Goal: Task Accomplishment & Management: Use online tool/utility

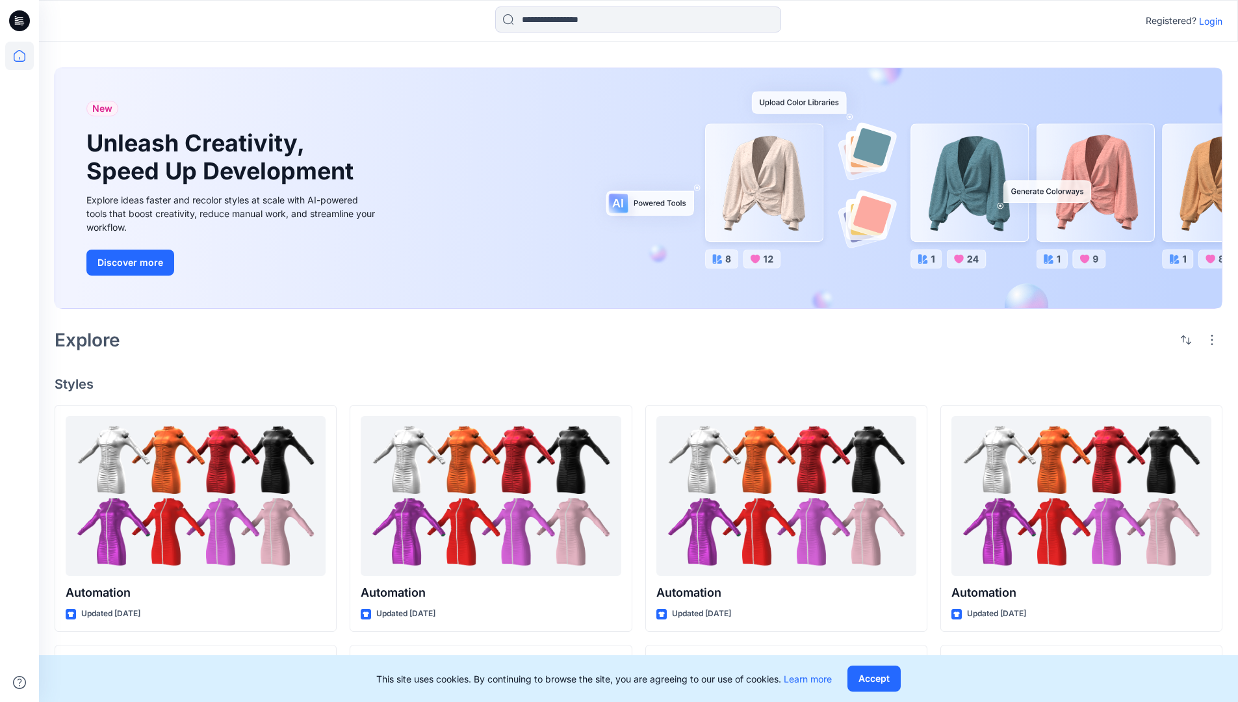
click at [1208, 21] on p "Login" at bounding box center [1210, 21] width 23 height 14
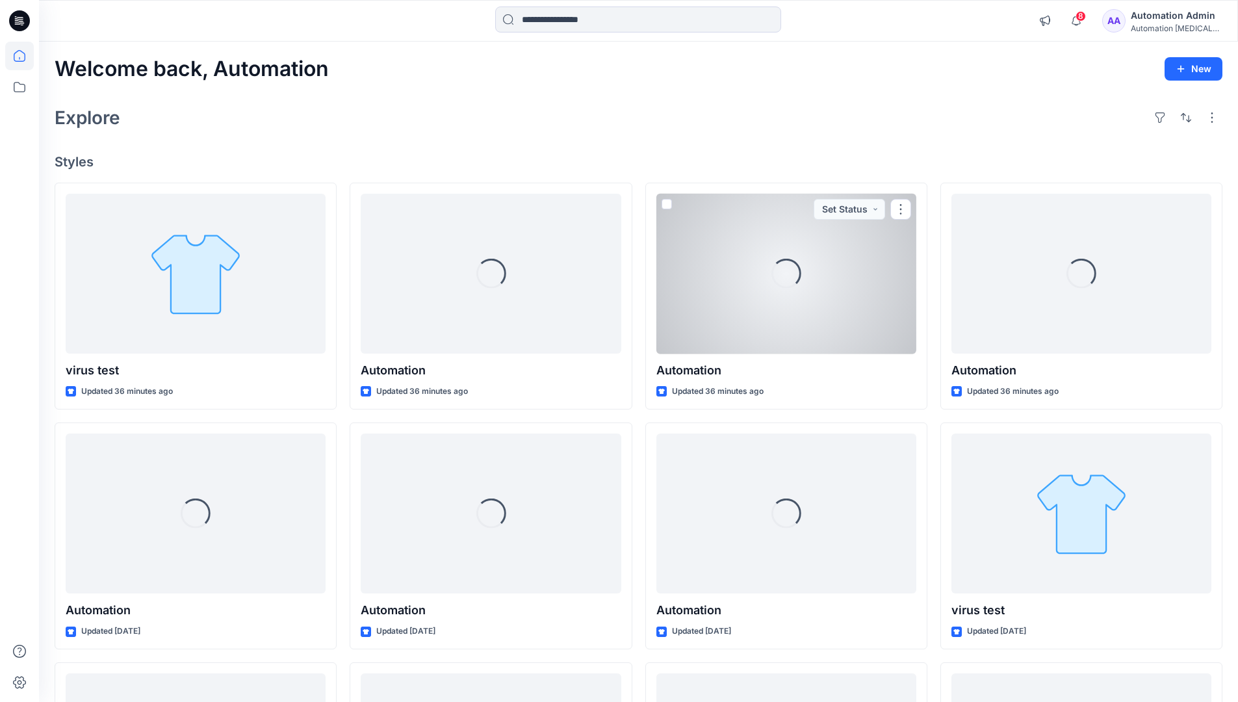
click at [25, 56] on icon at bounding box center [20, 56] width 12 height 12
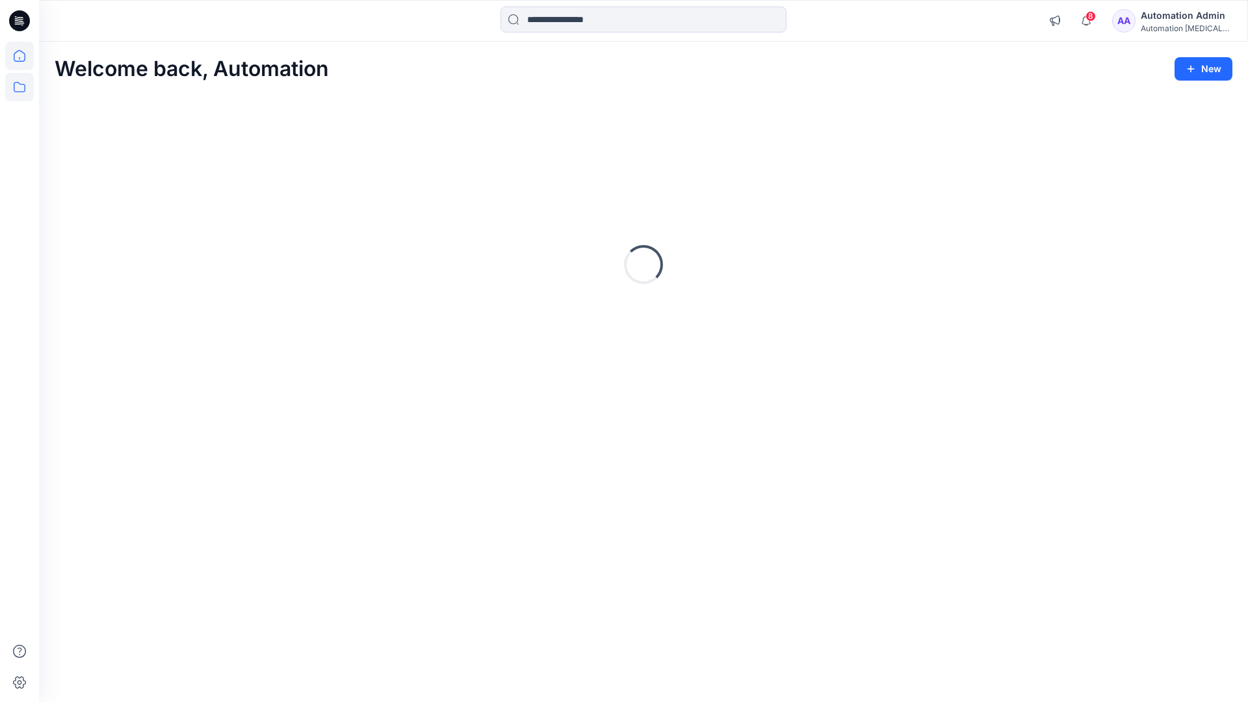
click at [23, 87] on icon at bounding box center [19, 87] width 29 height 29
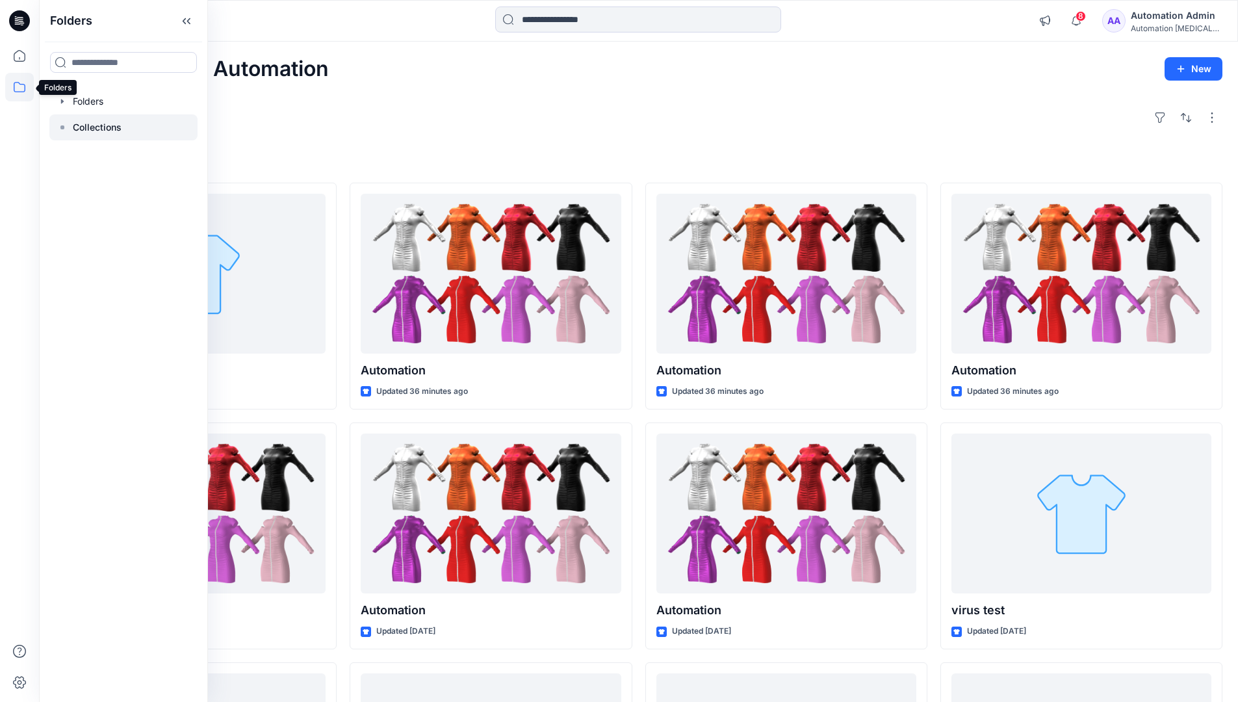
click at [96, 127] on p "Collections" at bounding box center [97, 128] width 49 height 16
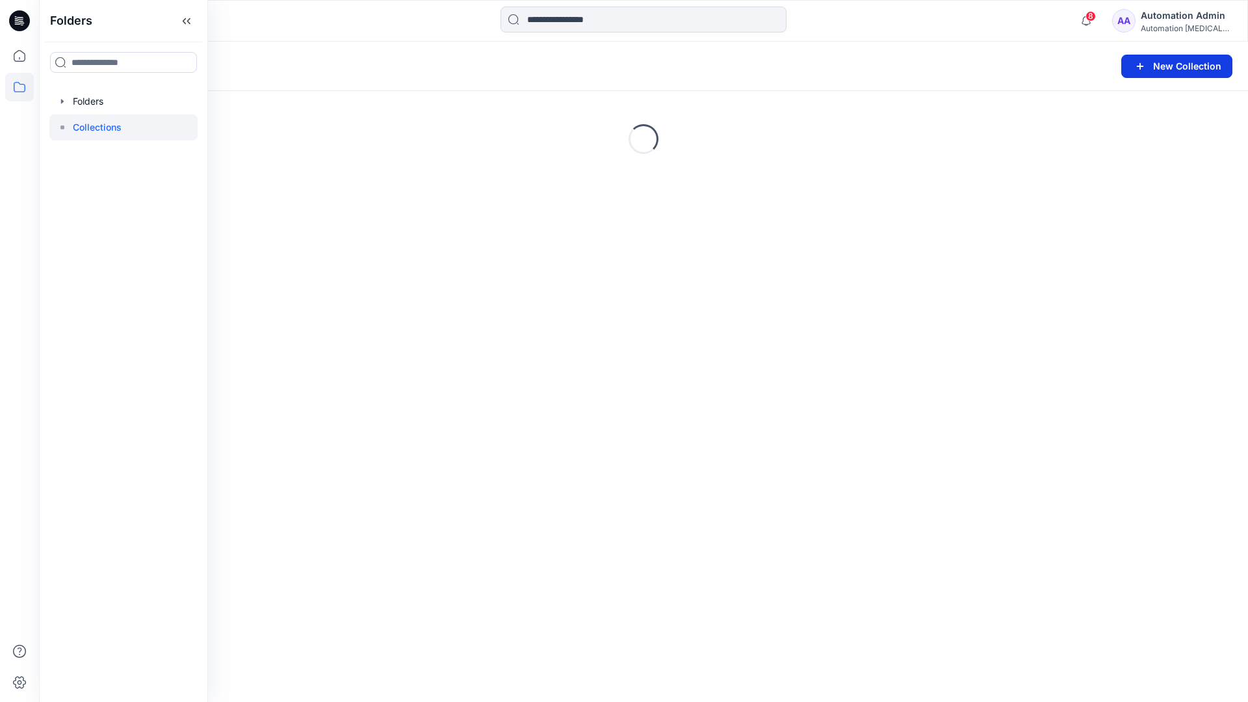
click at [1176, 70] on button "New Collection" at bounding box center [1176, 66] width 111 height 23
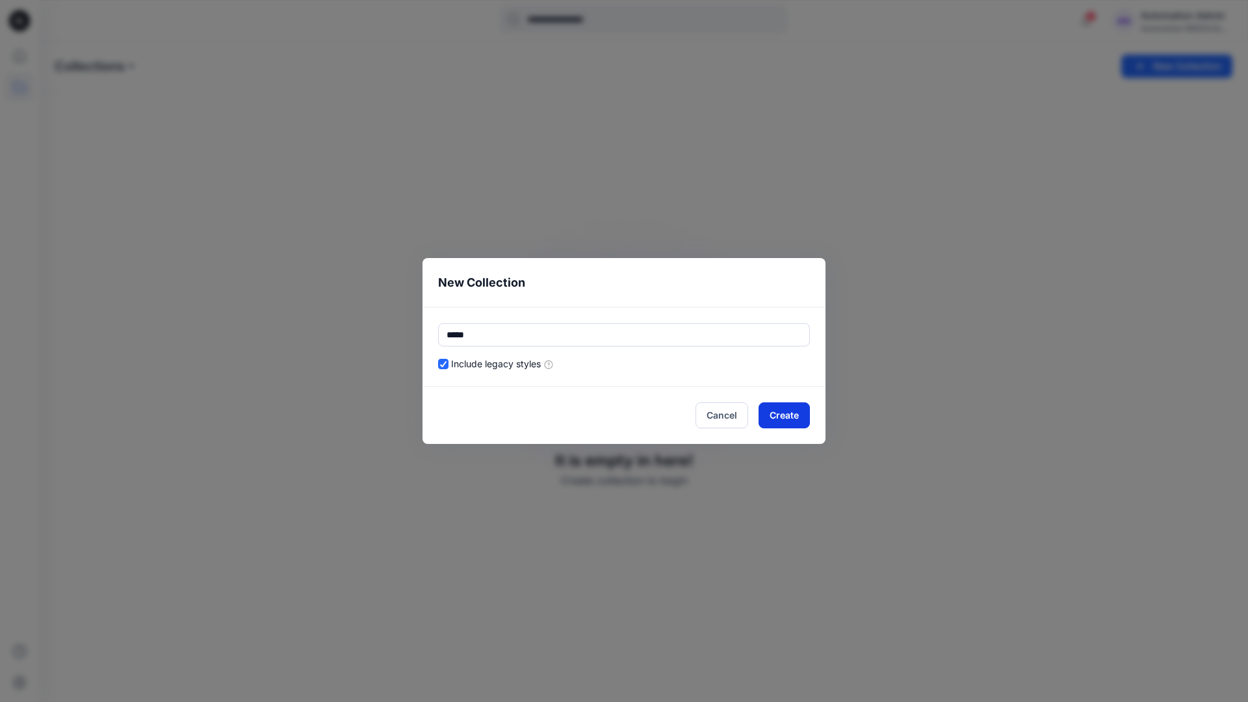
type input "*****"
click at [778, 417] on button "Create" at bounding box center [784, 415] width 51 height 26
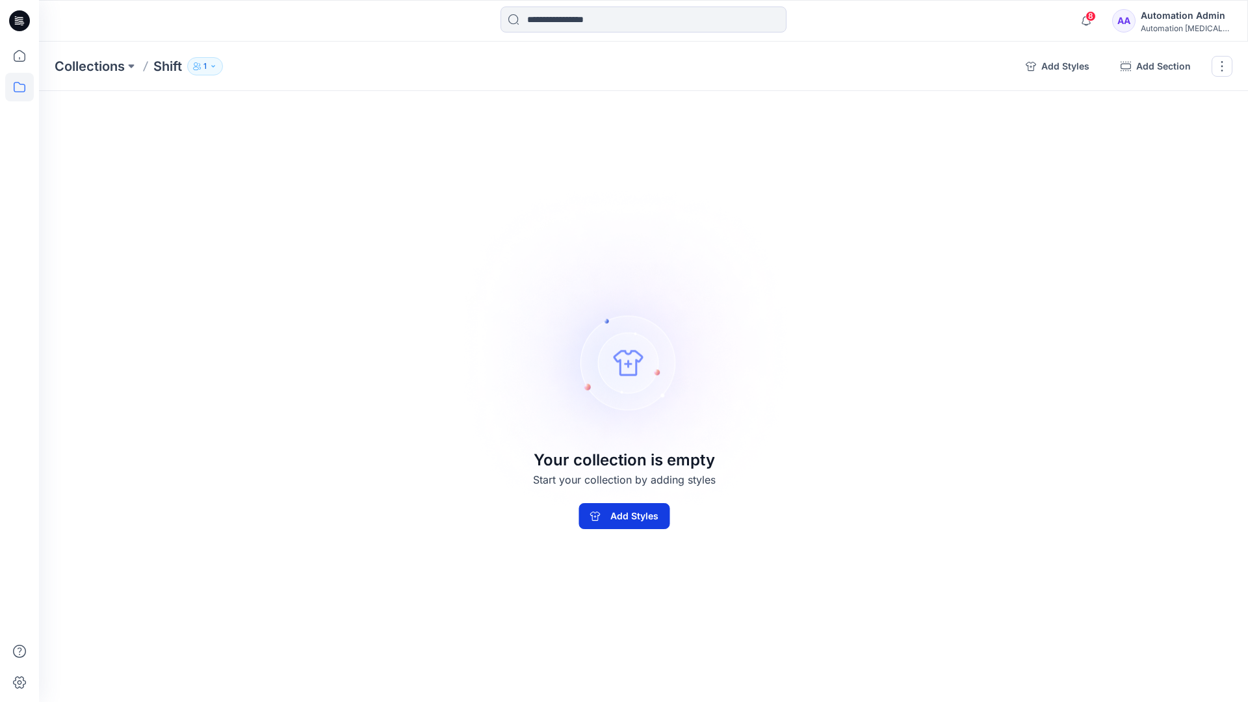
click at [656, 510] on button "Add Styles" at bounding box center [624, 516] width 91 height 26
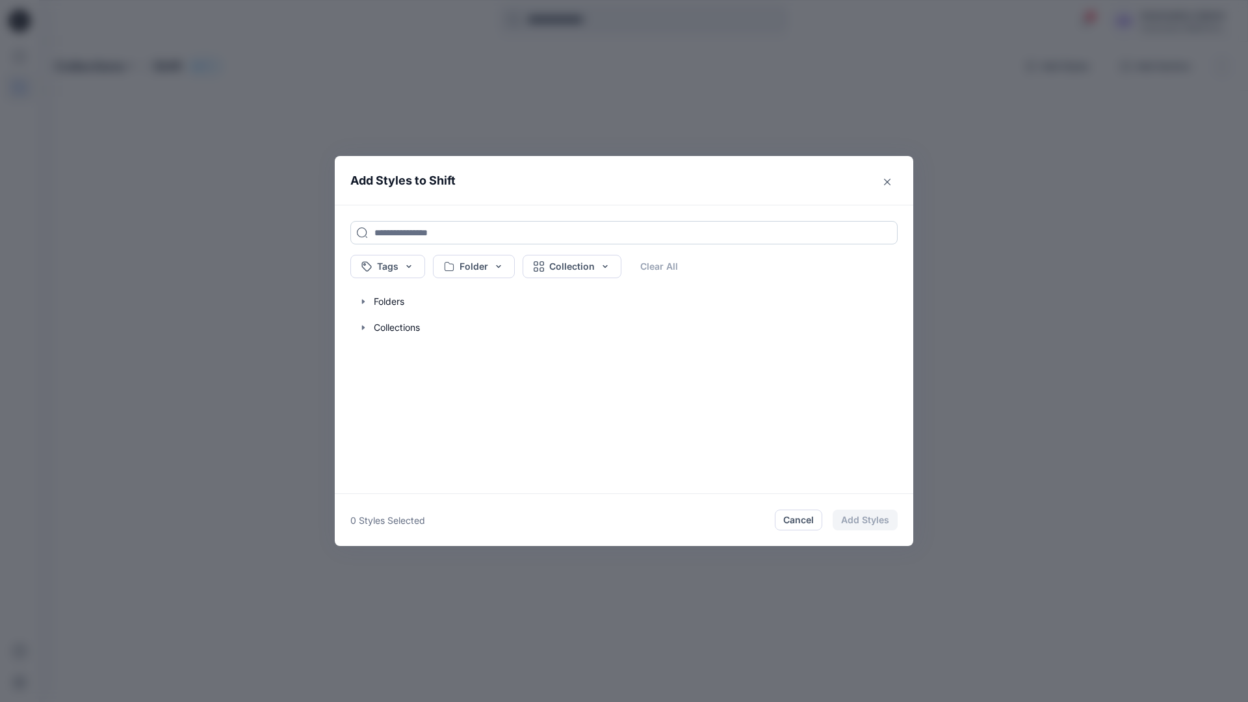
click at [393, 231] on input at bounding box center [623, 232] width 547 height 23
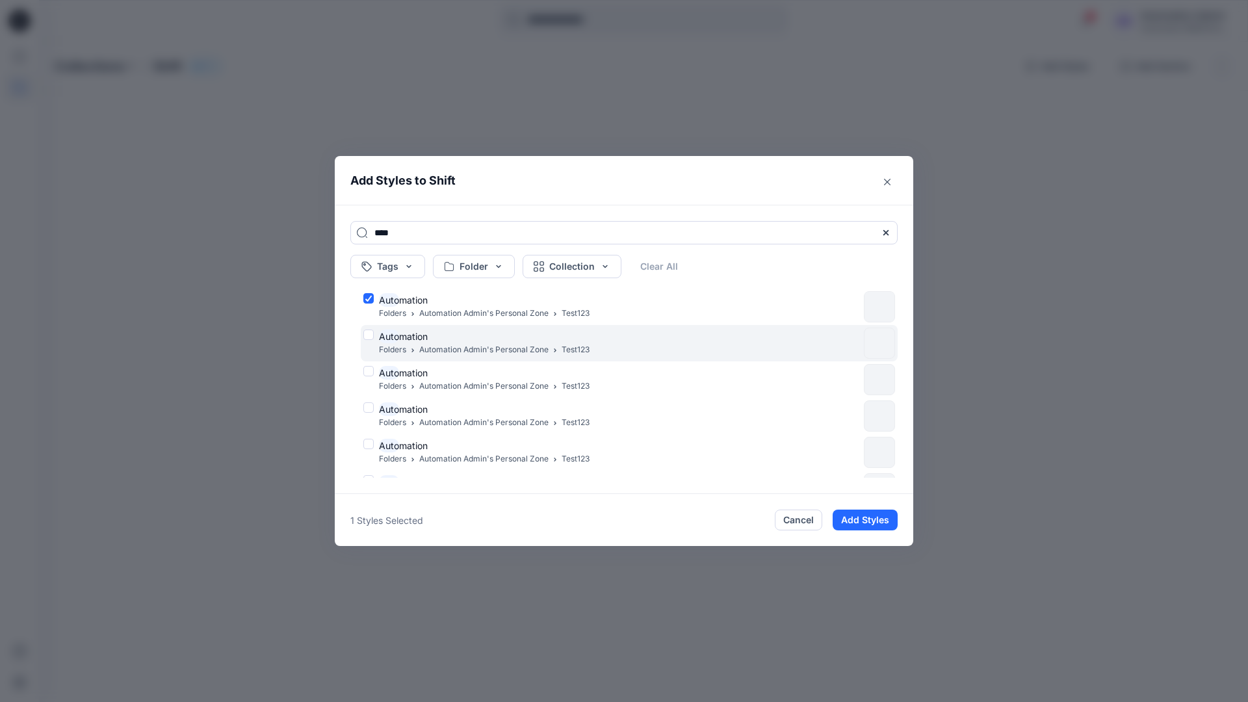
type input "****"
click at [369, 333] on div "Auto mation Folders Automation Admin's Personal Zone Test123" at bounding box center [610, 343] width 495 height 27
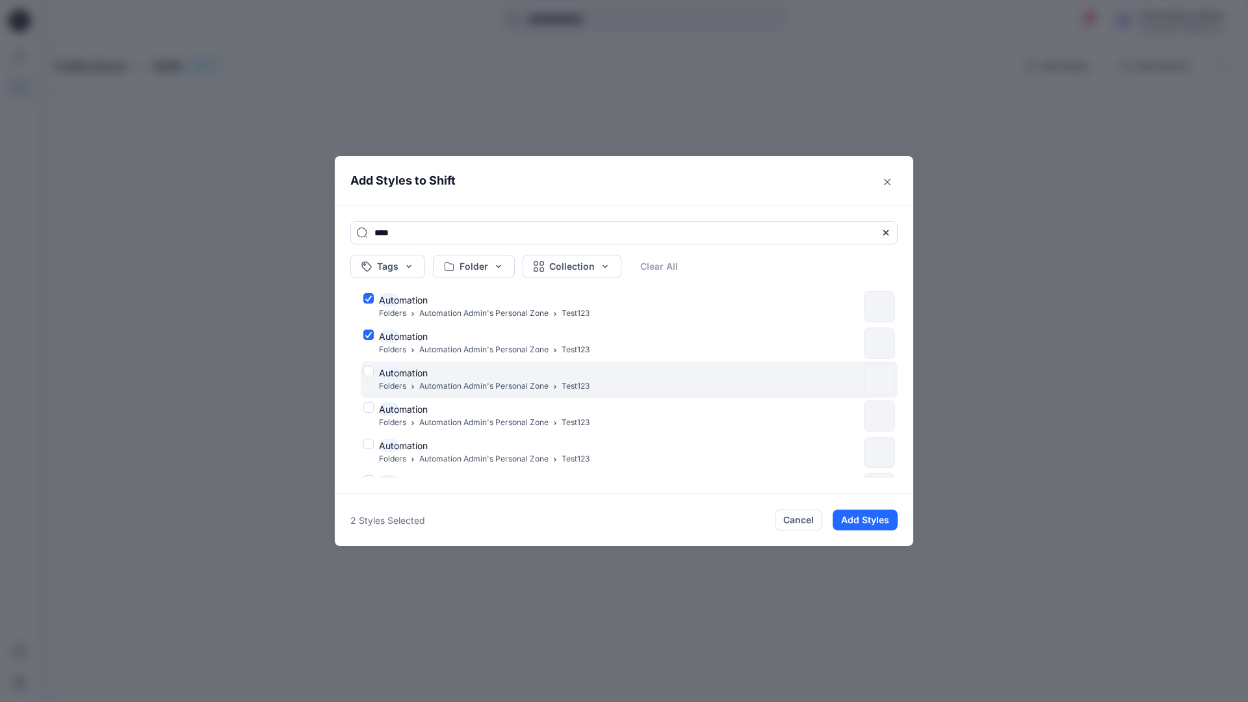
click at [369, 369] on div "Auto mation Folders Automation Admin's Personal Zone Test123" at bounding box center [610, 379] width 495 height 27
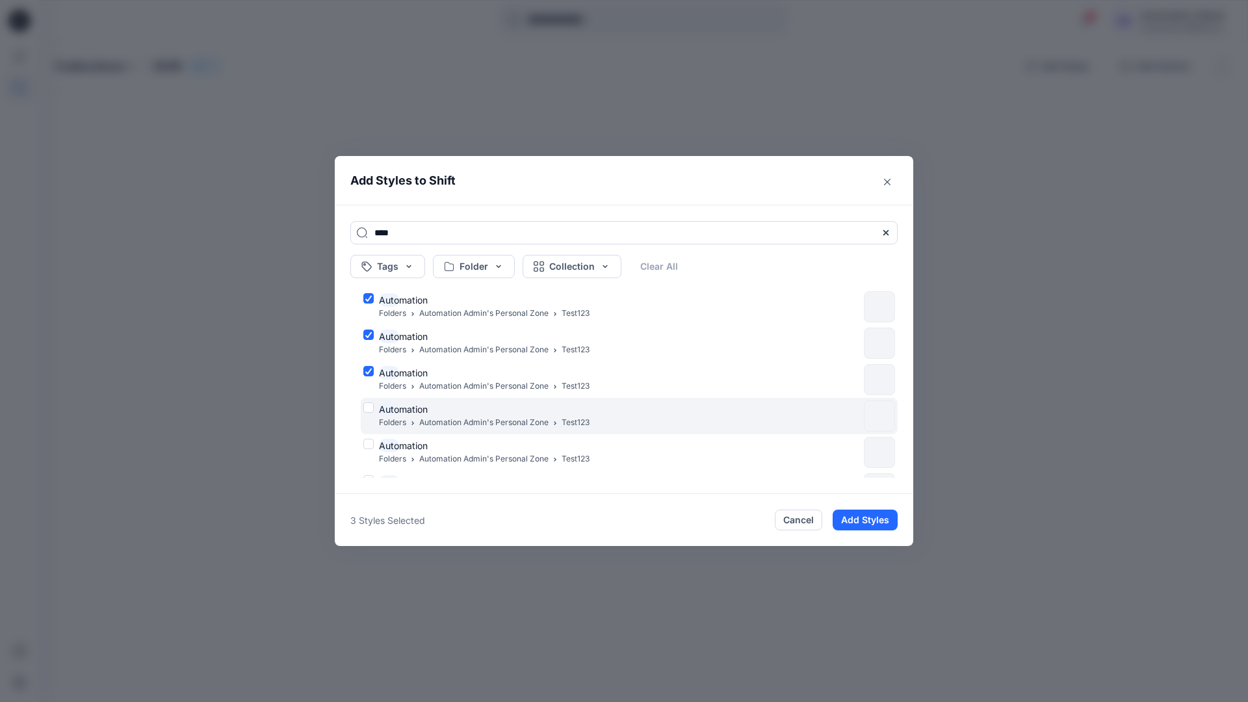
click at [370, 406] on div "Auto mation Folders Automation Admin's Personal Zone Test123" at bounding box center [610, 415] width 495 height 27
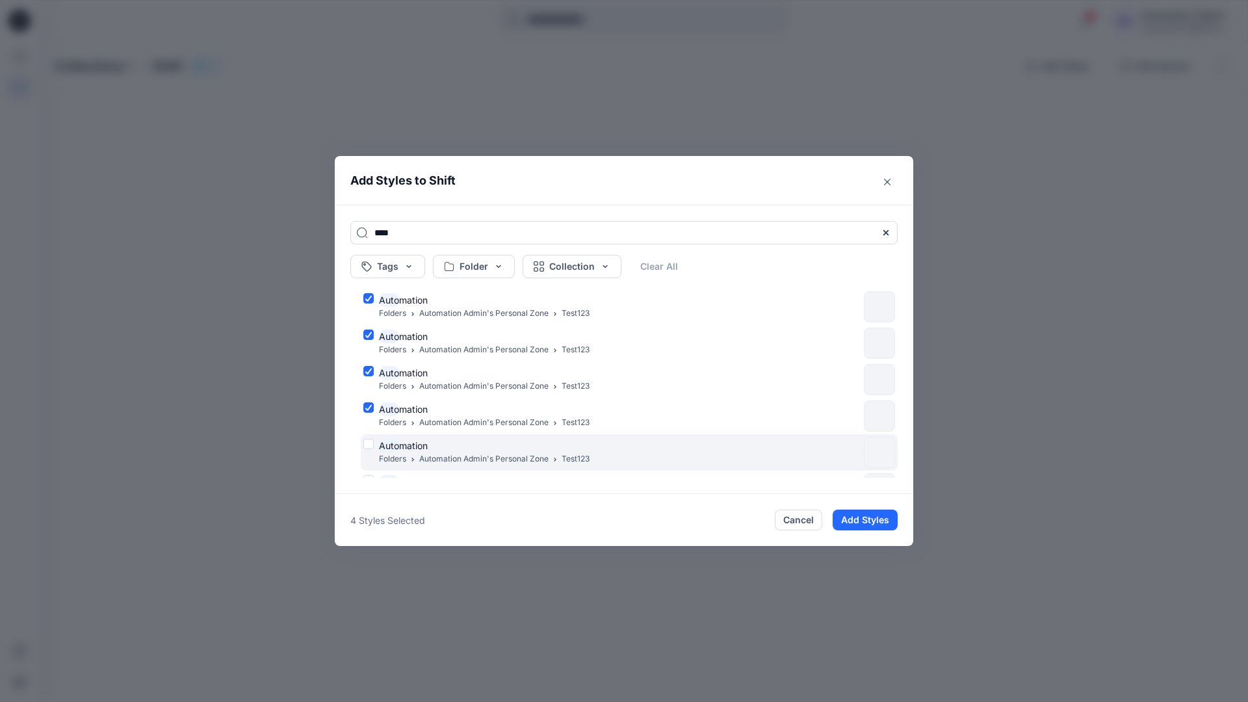
click at [367, 446] on div "Auto mation Folders Automation Admin's Personal Zone Test123" at bounding box center [610, 452] width 495 height 27
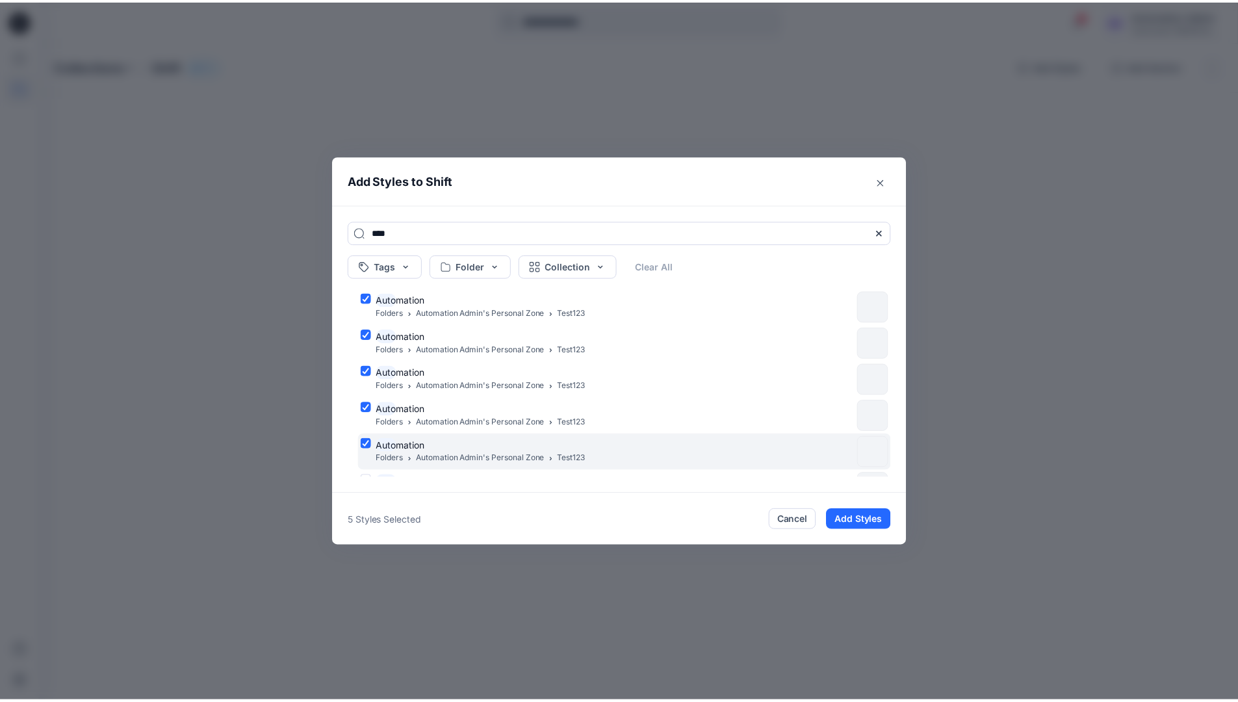
scroll to position [106, 0]
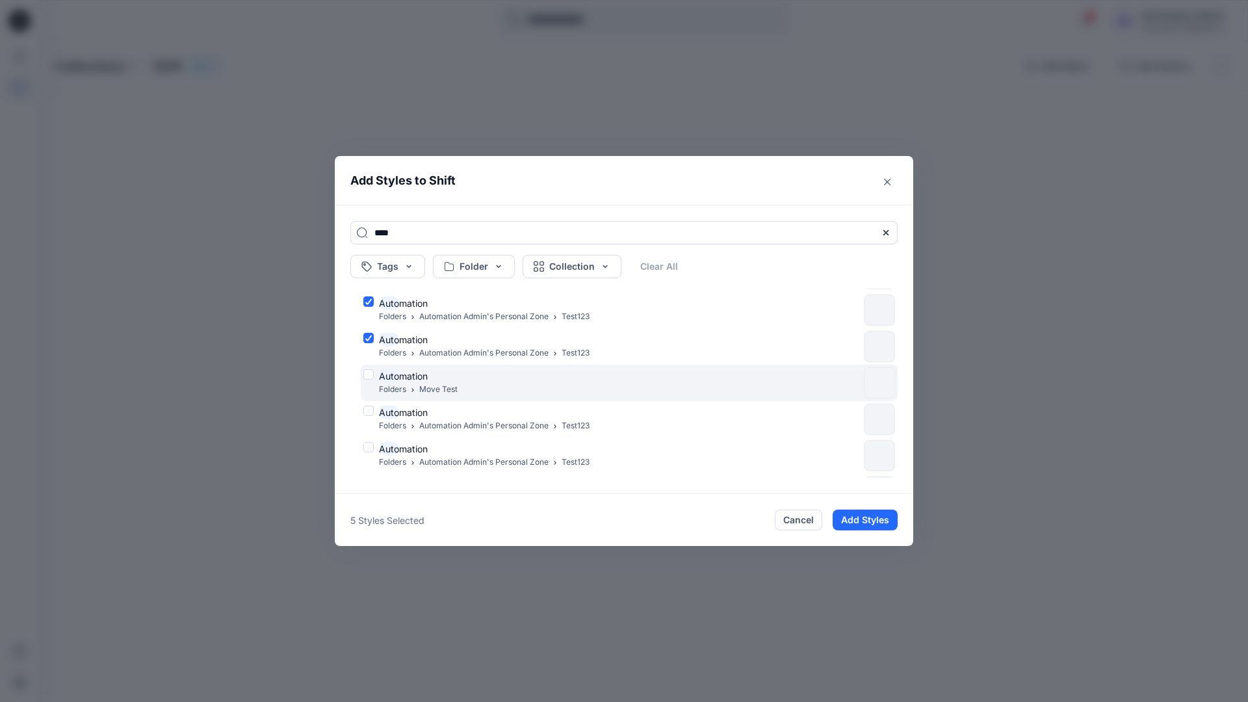
click at [369, 374] on div "Auto mation Folders Move Test" at bounding box center [610, 382] width 495 height 27
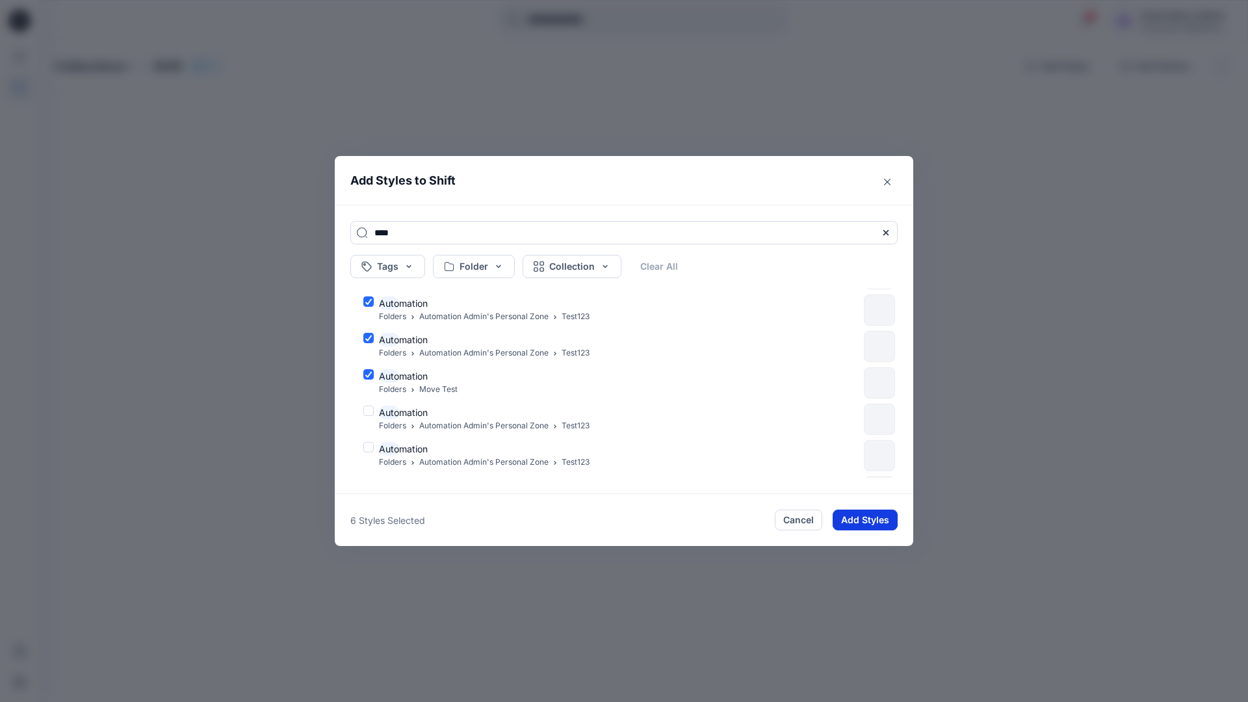
click at [855, 514] on button "Add Styles" at bounding box center [865, 520] width 65 height 21
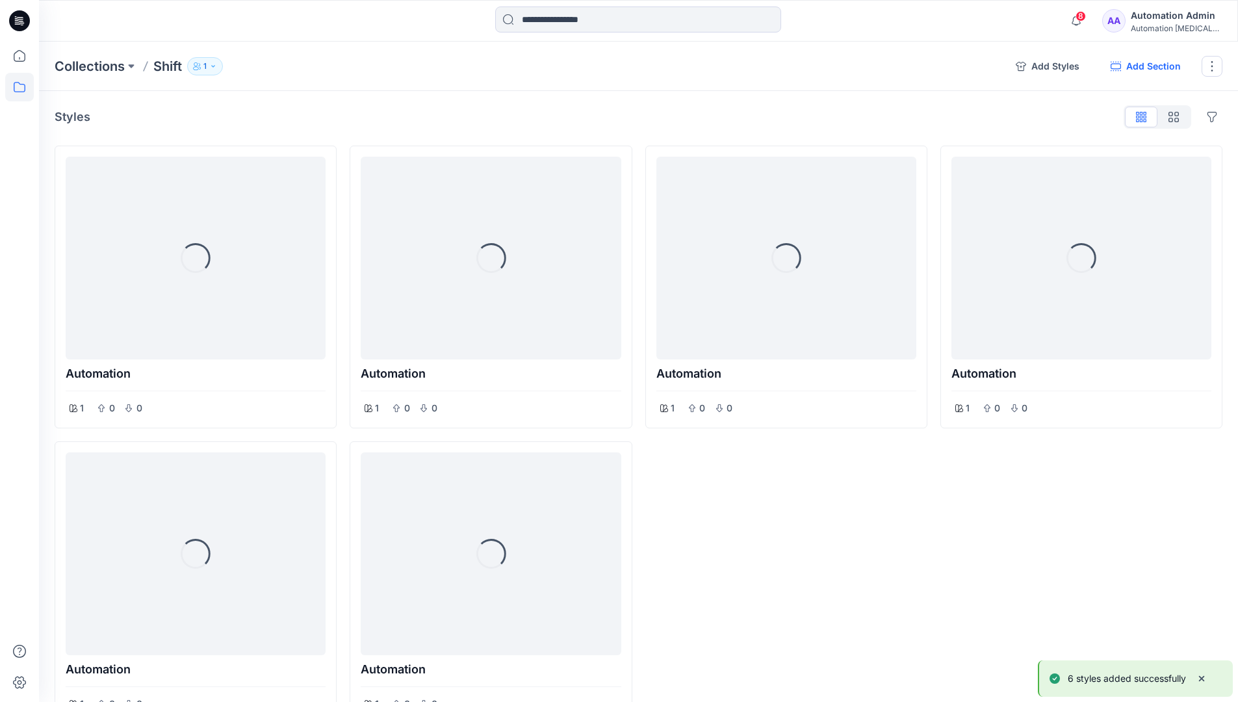
click at [1144, 67] on button "Add Section" at bounding box center [1146, 66] width 91 height 21
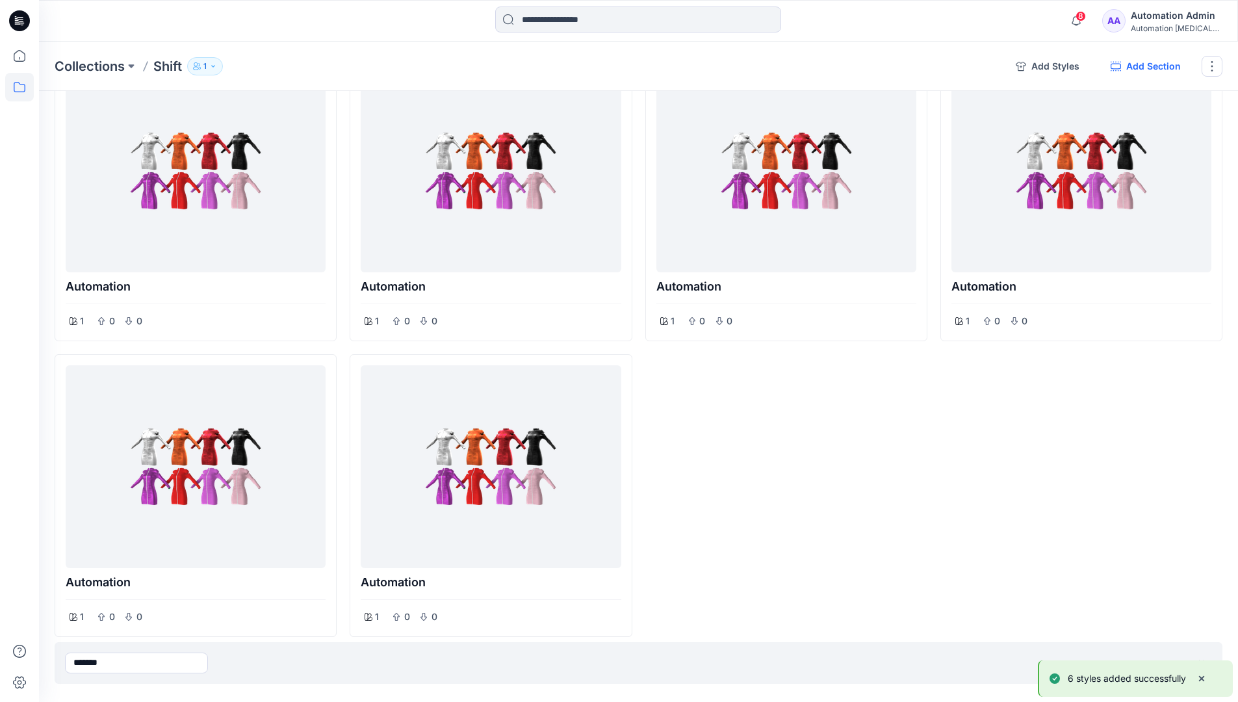
type input "*******"
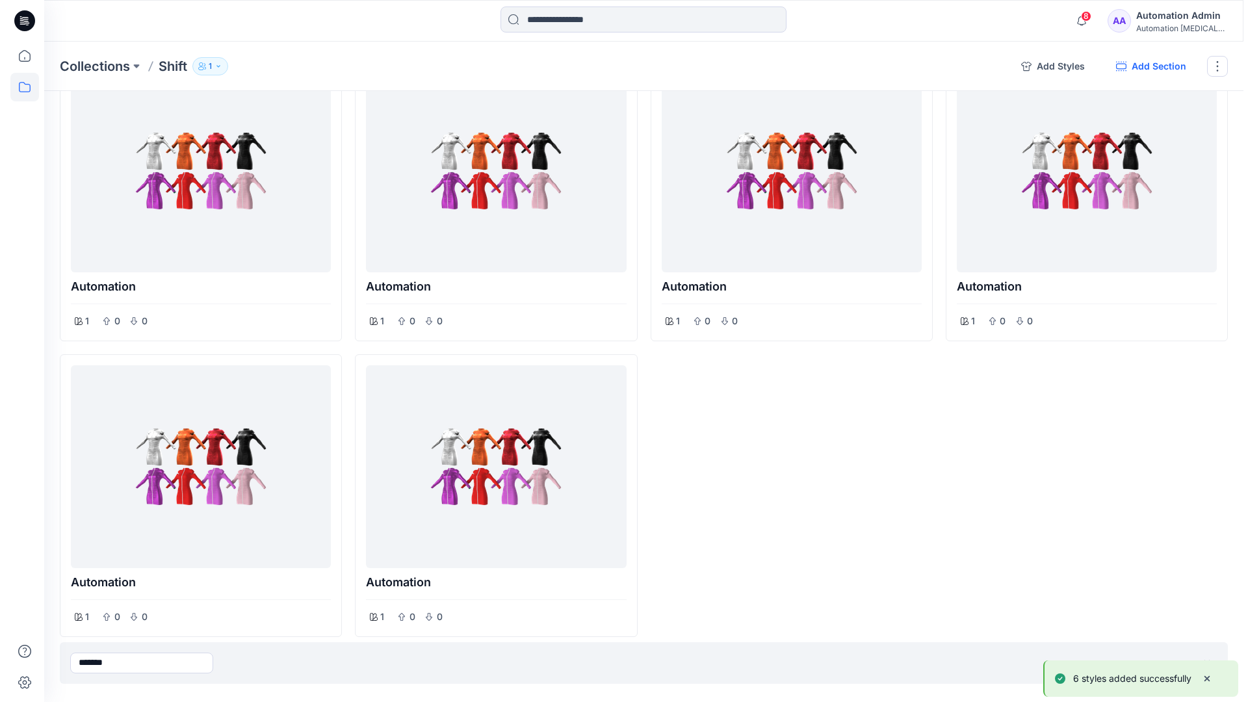
scroll to position [0, 0]
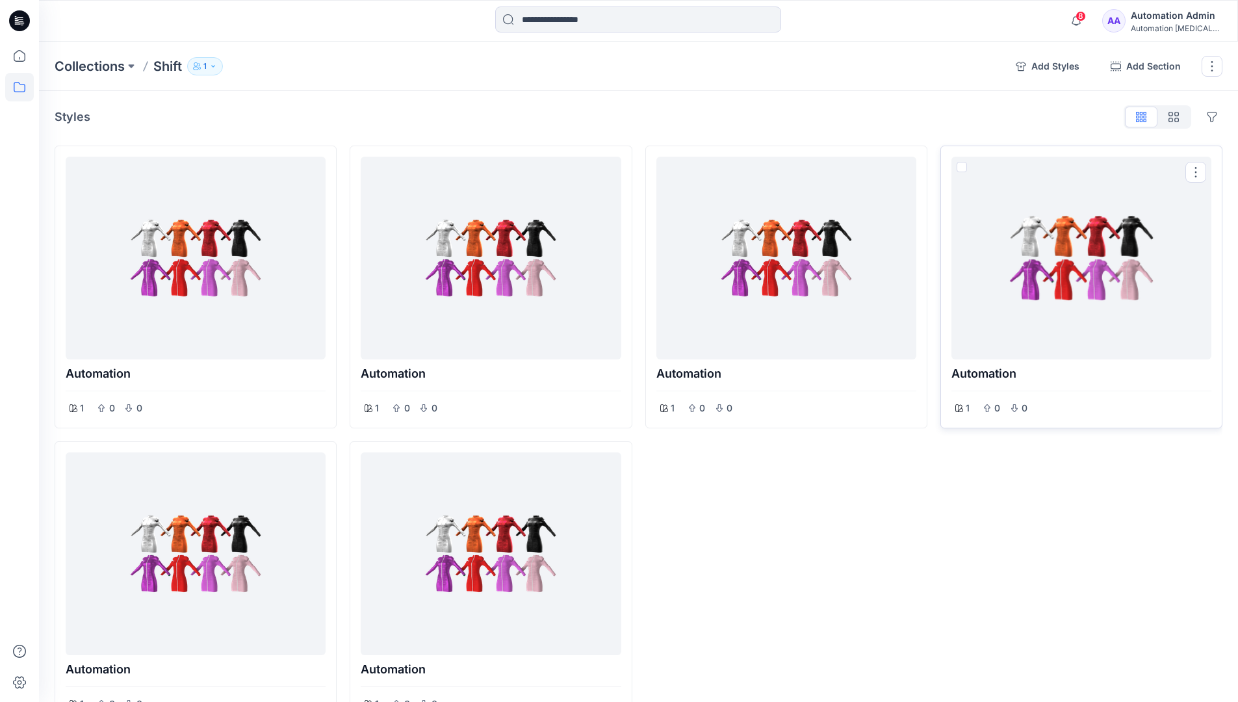
click at [963, 167] on span at bounding box center [962, 167] width 10 height 10
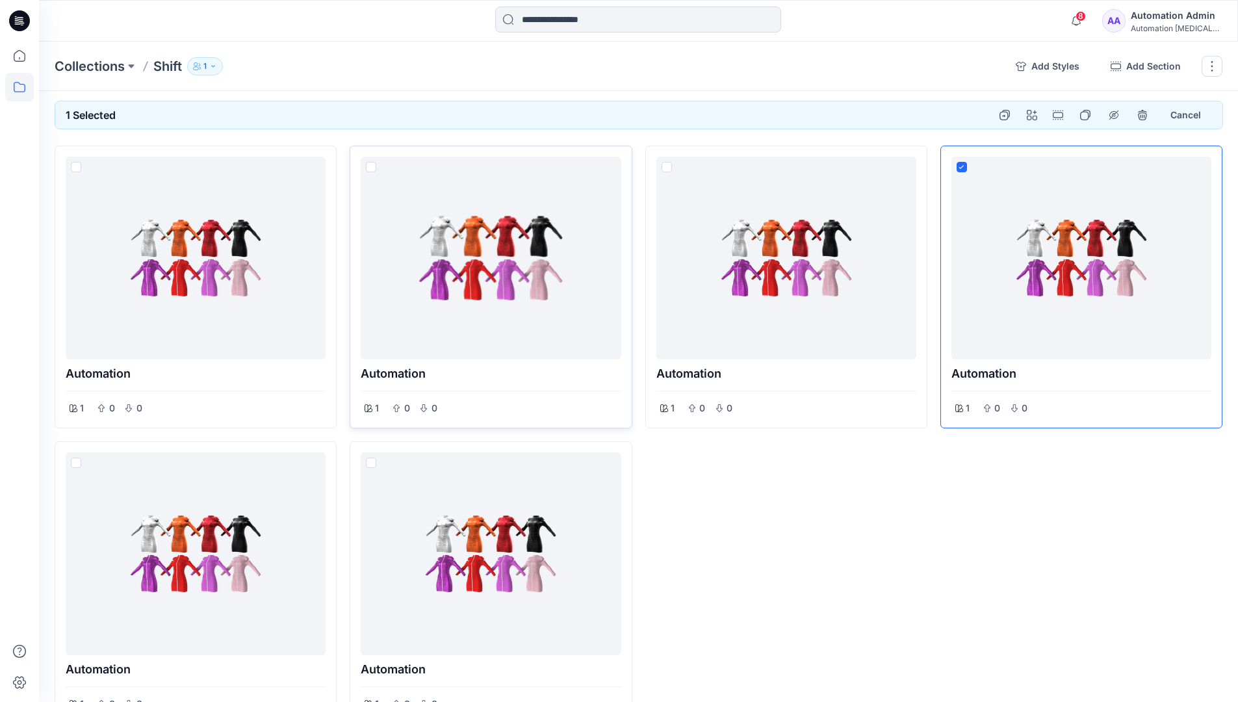
click at [373, 169] on span at bounding box center [371, 167] width 10 height 10
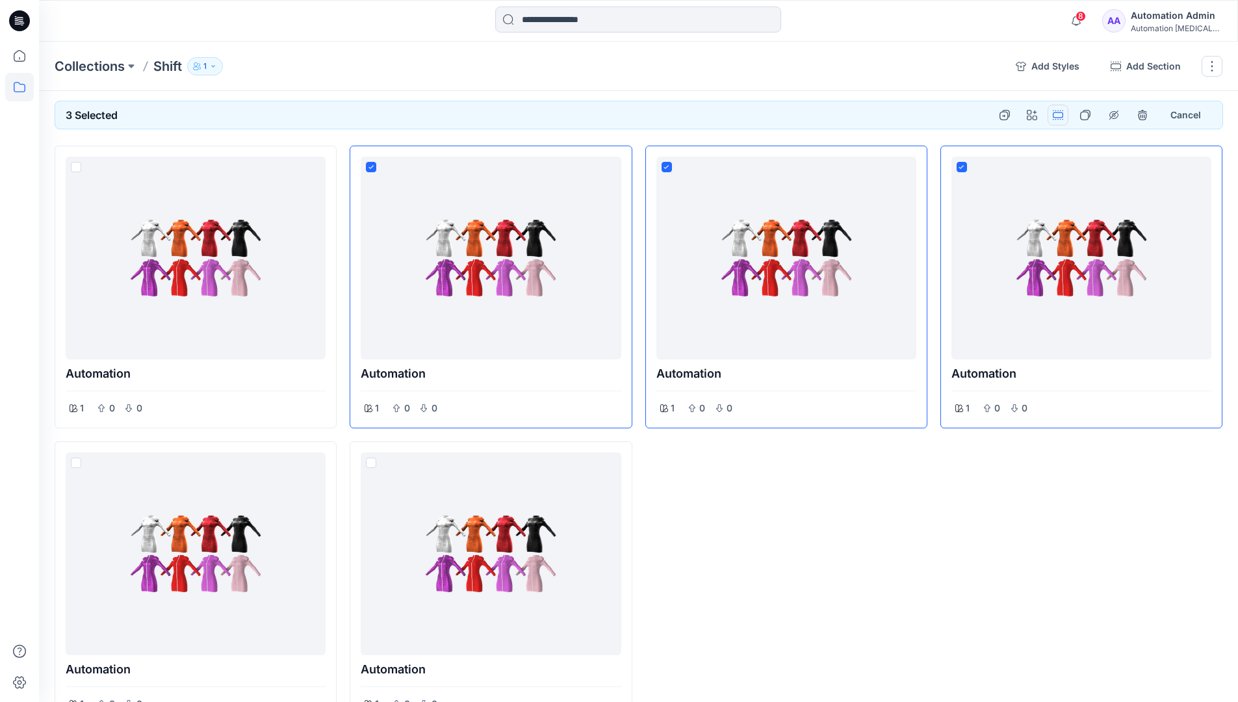
click at [1060, 114] on button "Options" at bounding box center [1058, 115] width 21 height 21
click at [968, 146] on button "Section" at bounding box center [996, 145] width 140 height 24
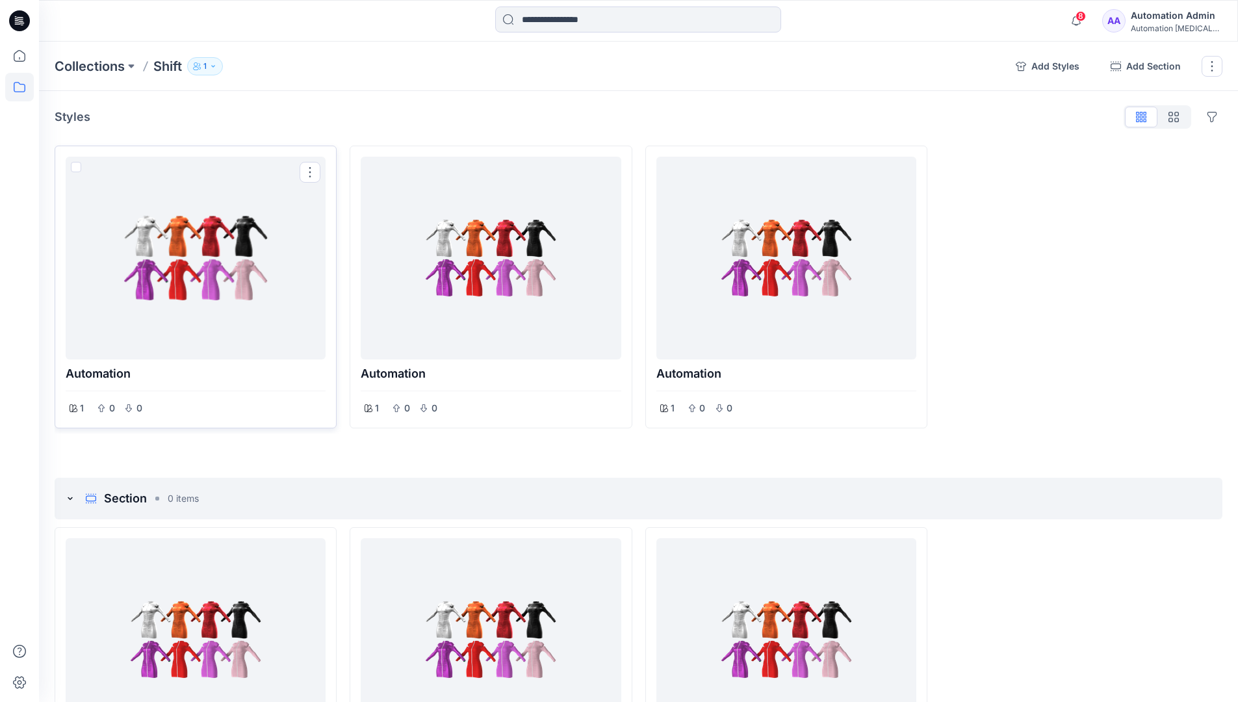
click at [77, 170] on span at bounding box center [76, 167] width 10 height 10
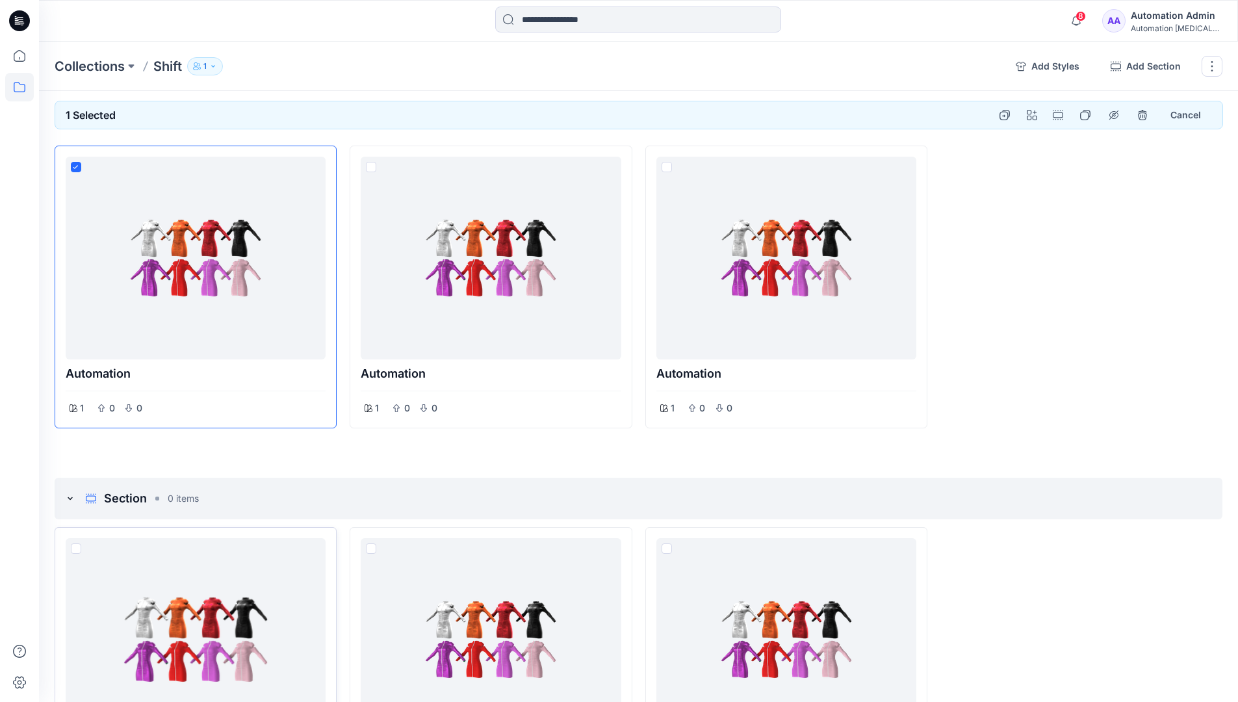
click at [74, 547] on span at bounding box center [76, 548] width 10 height 10
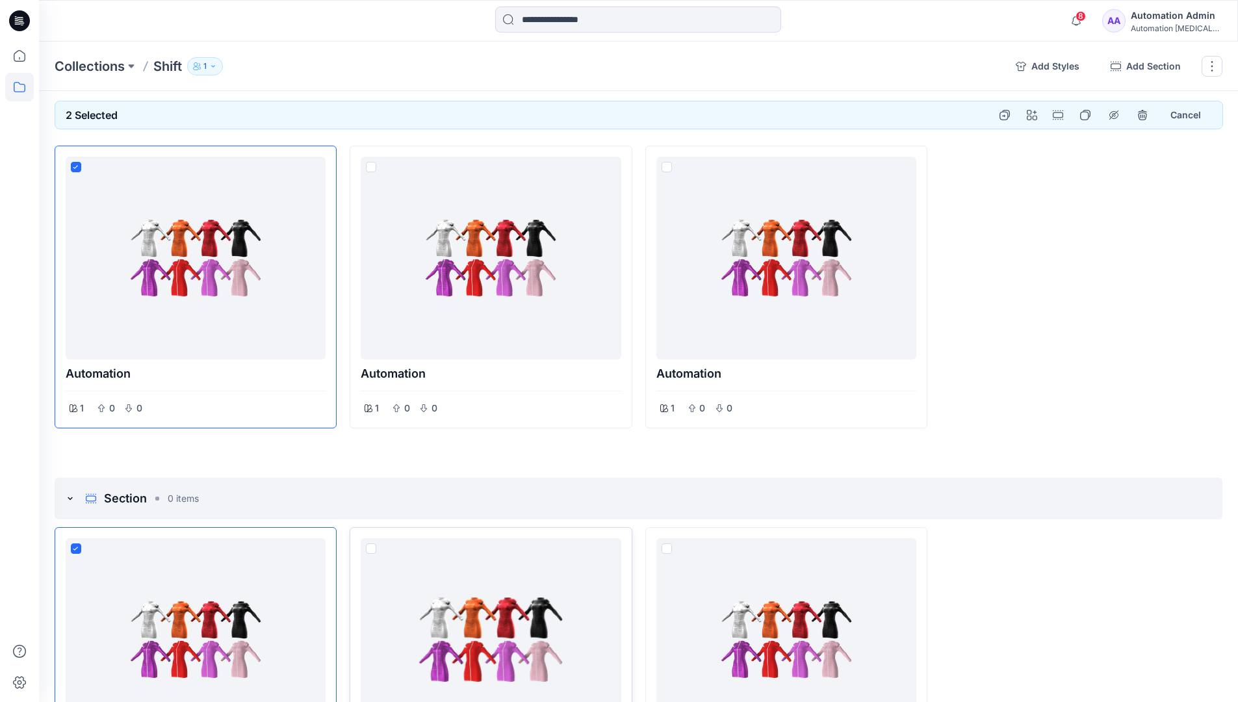
click at [372, 549] on span at bounding box center [371, 548] width 10 height 10
click at [94, 66] on p "Collections" at bounding box center [90, 66] width 70 height 18
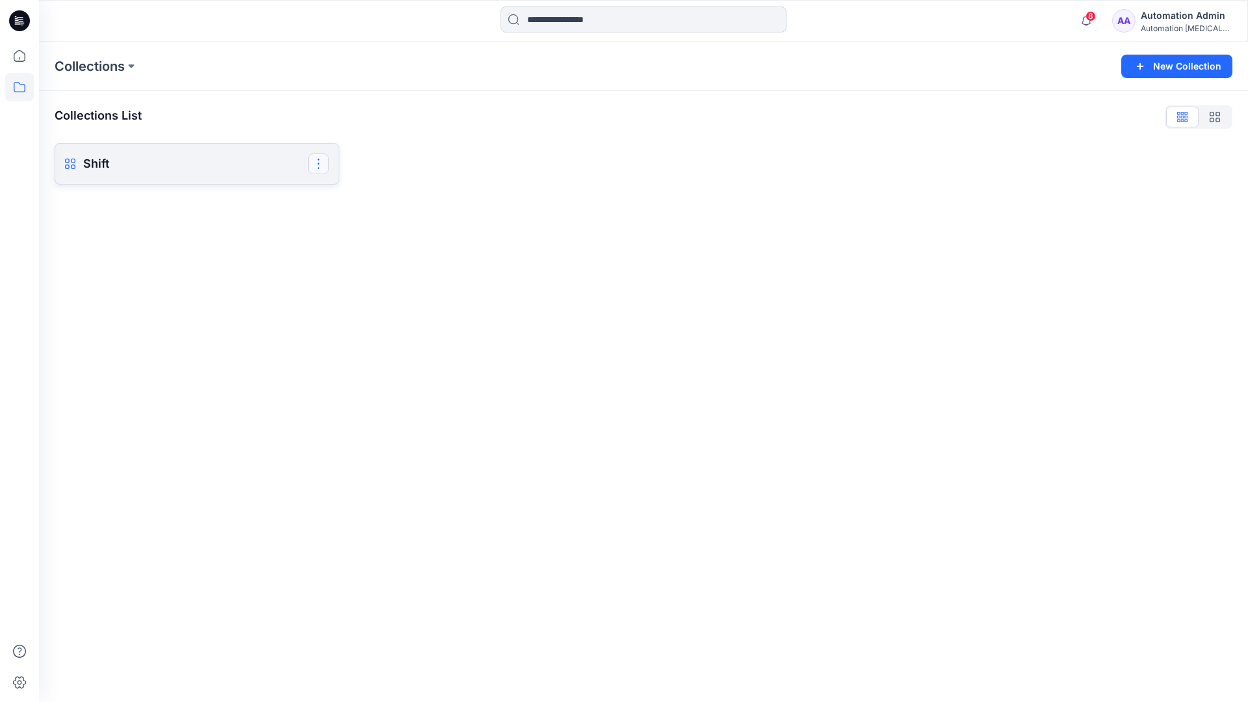
click at [319, 162] on button "button" at bounding box center [318, 163] width 21 height 21
click at [232, 255] on button "Delete Collection" at bounding box center [256, 254] width 140 height 24
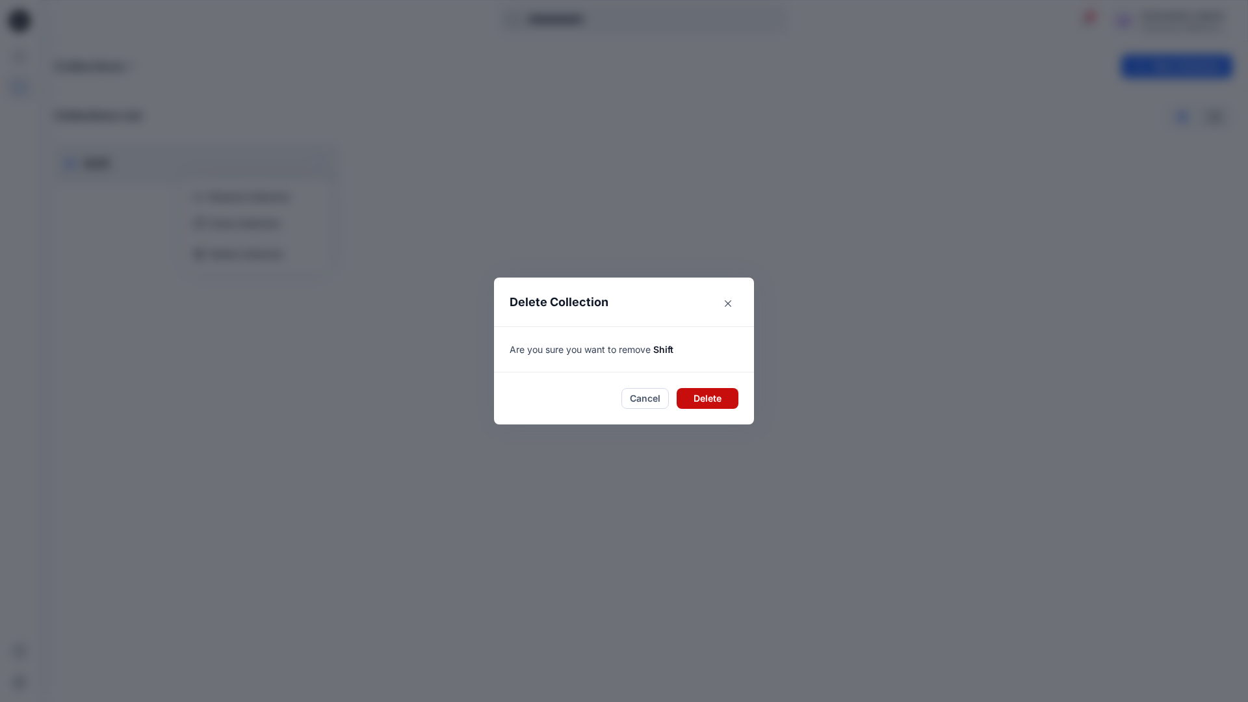
click at [703, 392] on button "Delete" at bounding box center [708, 398] width 62 height 21
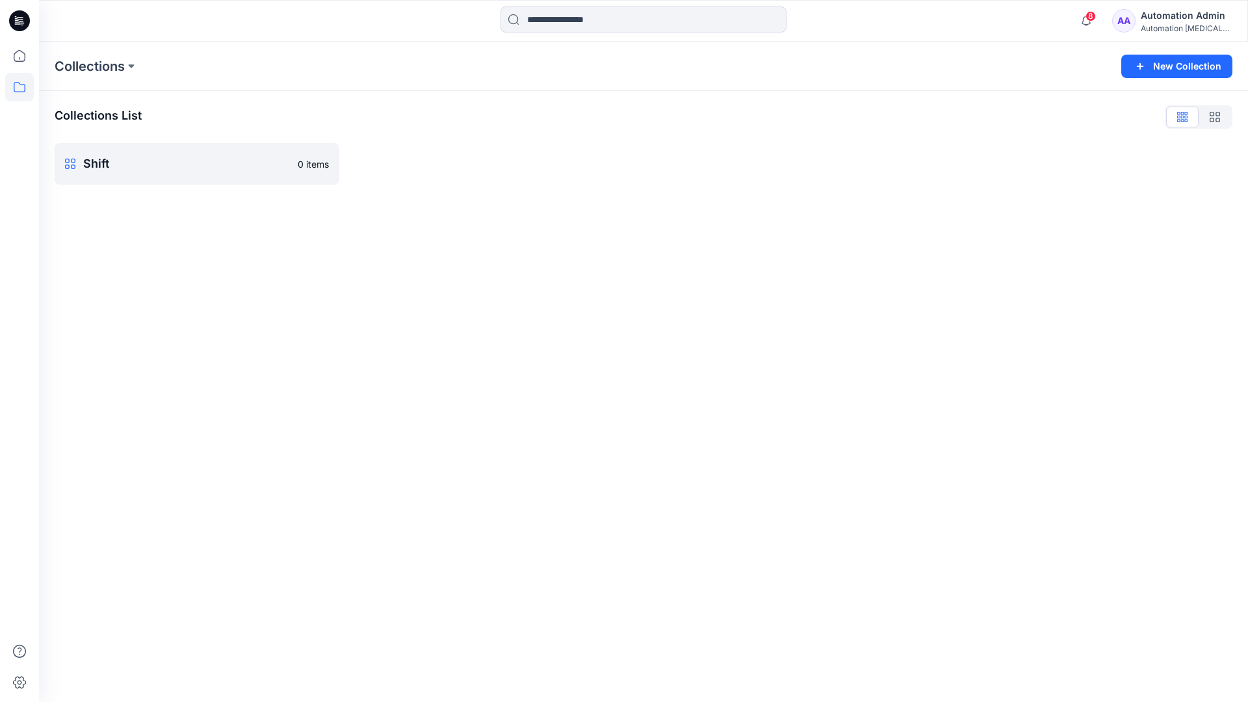
click at [1159, 16] on div "Automation Admin" at bounding box center [1186, 16] width 91 height 16
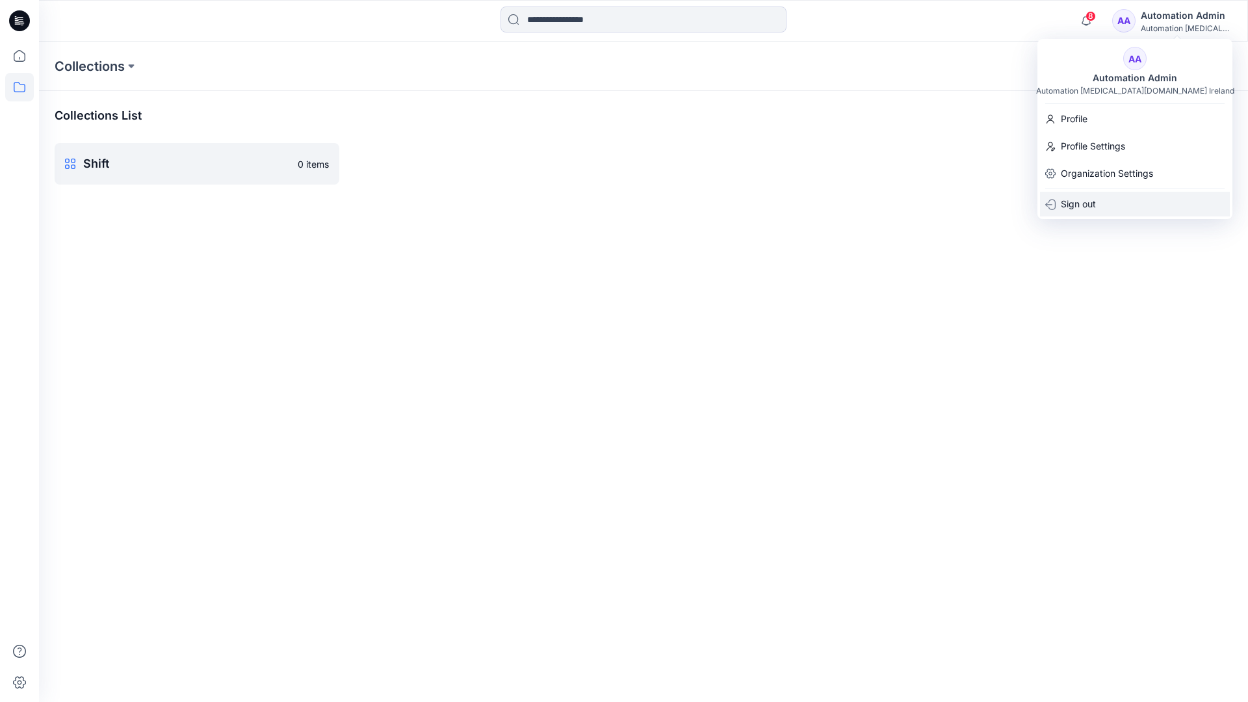
click at [1105, 200] on div "Sign out" at bounding box center [1135, 204] width 190 height 25
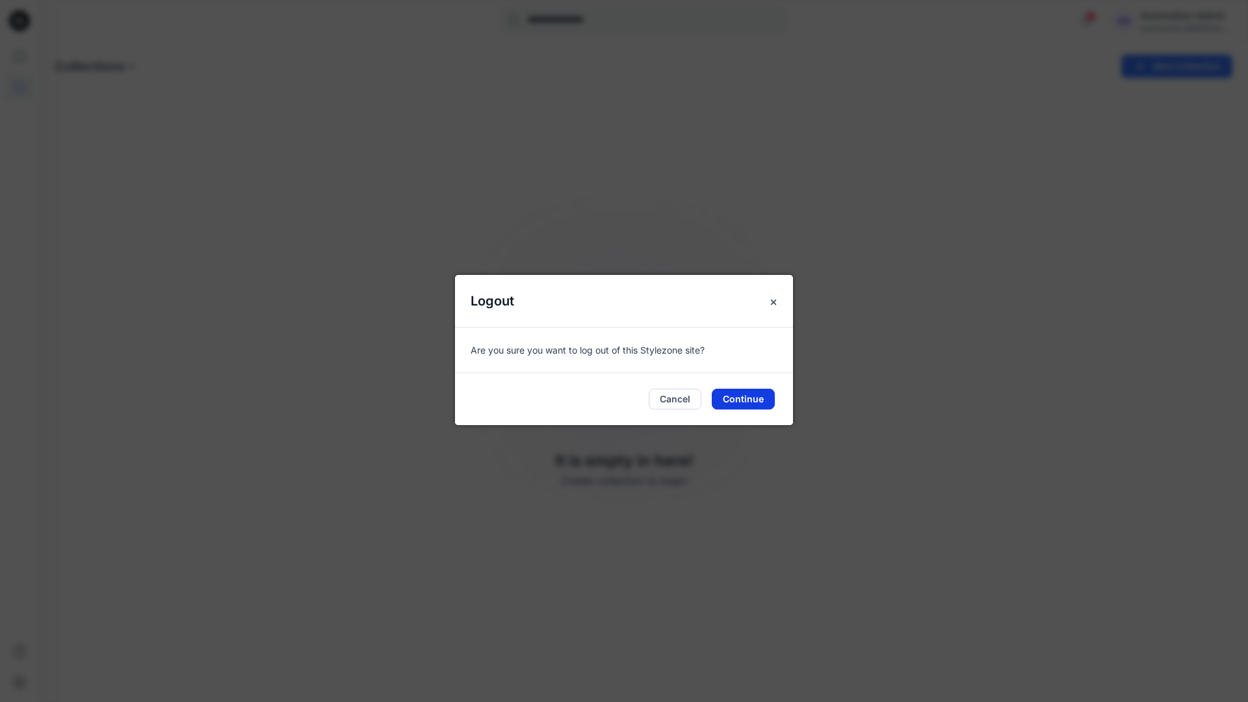
click at [744, 401] on button "Continue" at bounding box center [743, 399] width 63 height 21
